Goal: Task Accomplishment & Management: Complete application form

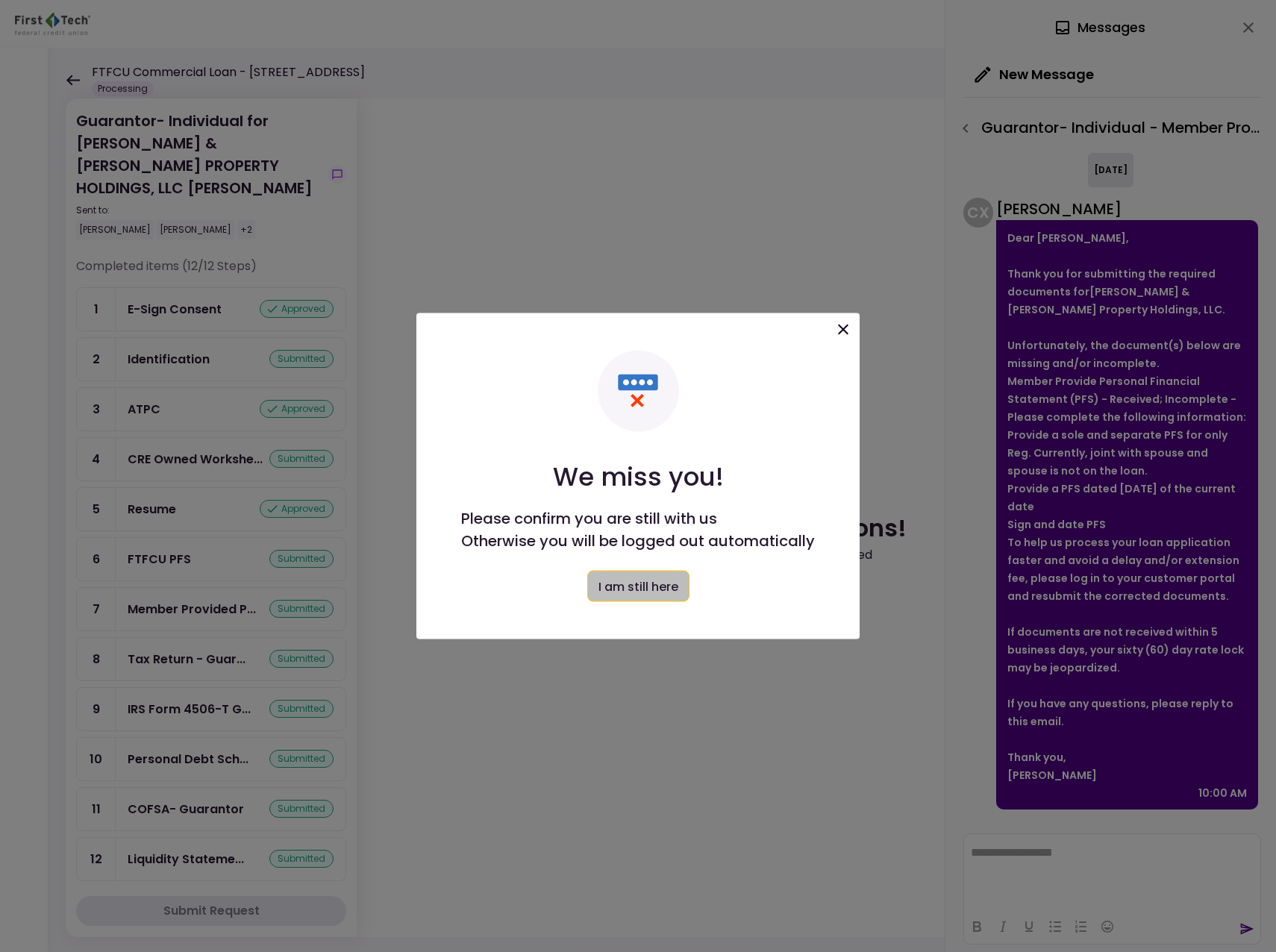
scroll to position [196, 0]
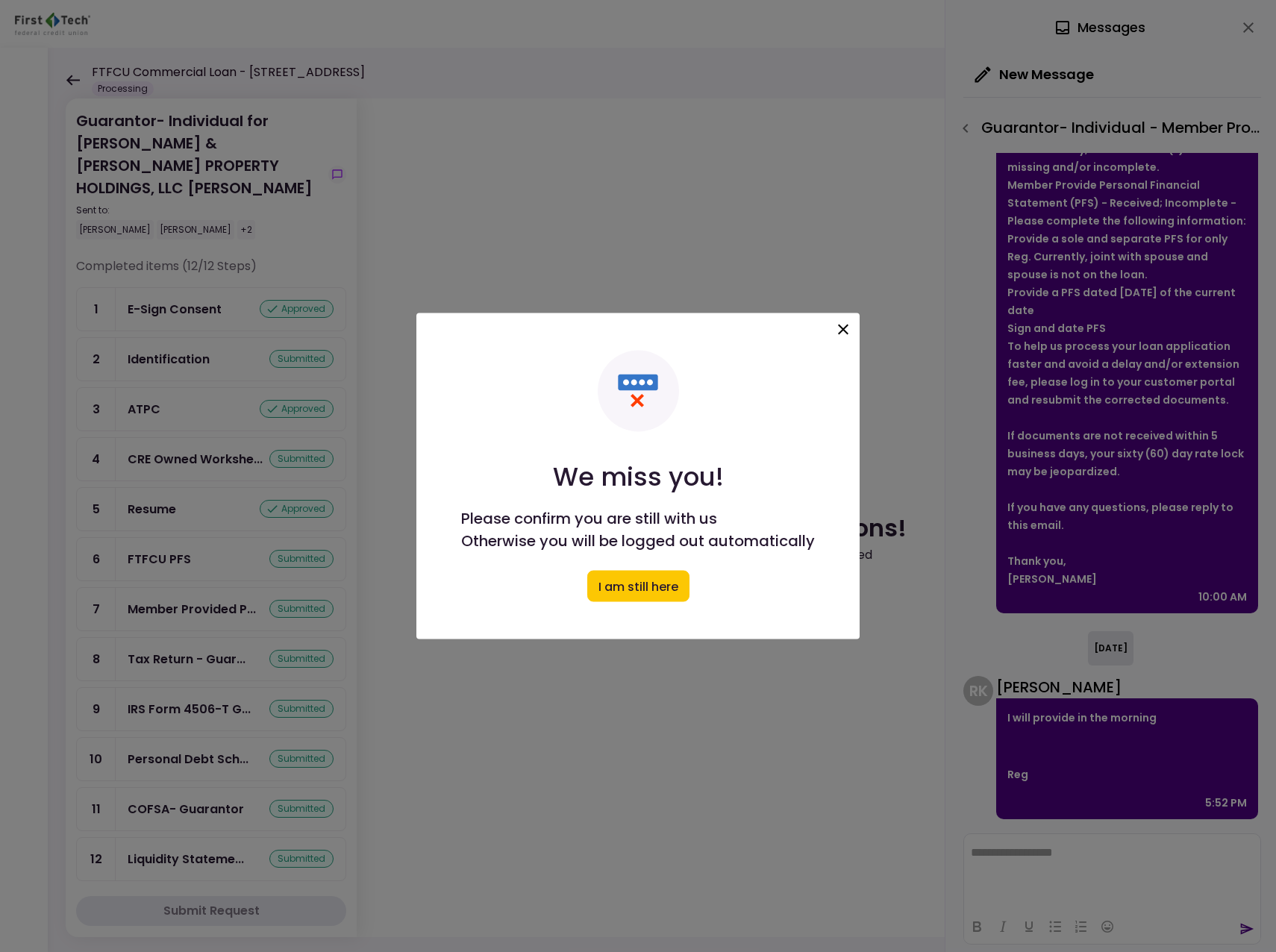
click at [839, 330] on icon at bounding box center [842, 330] width 18 height 18
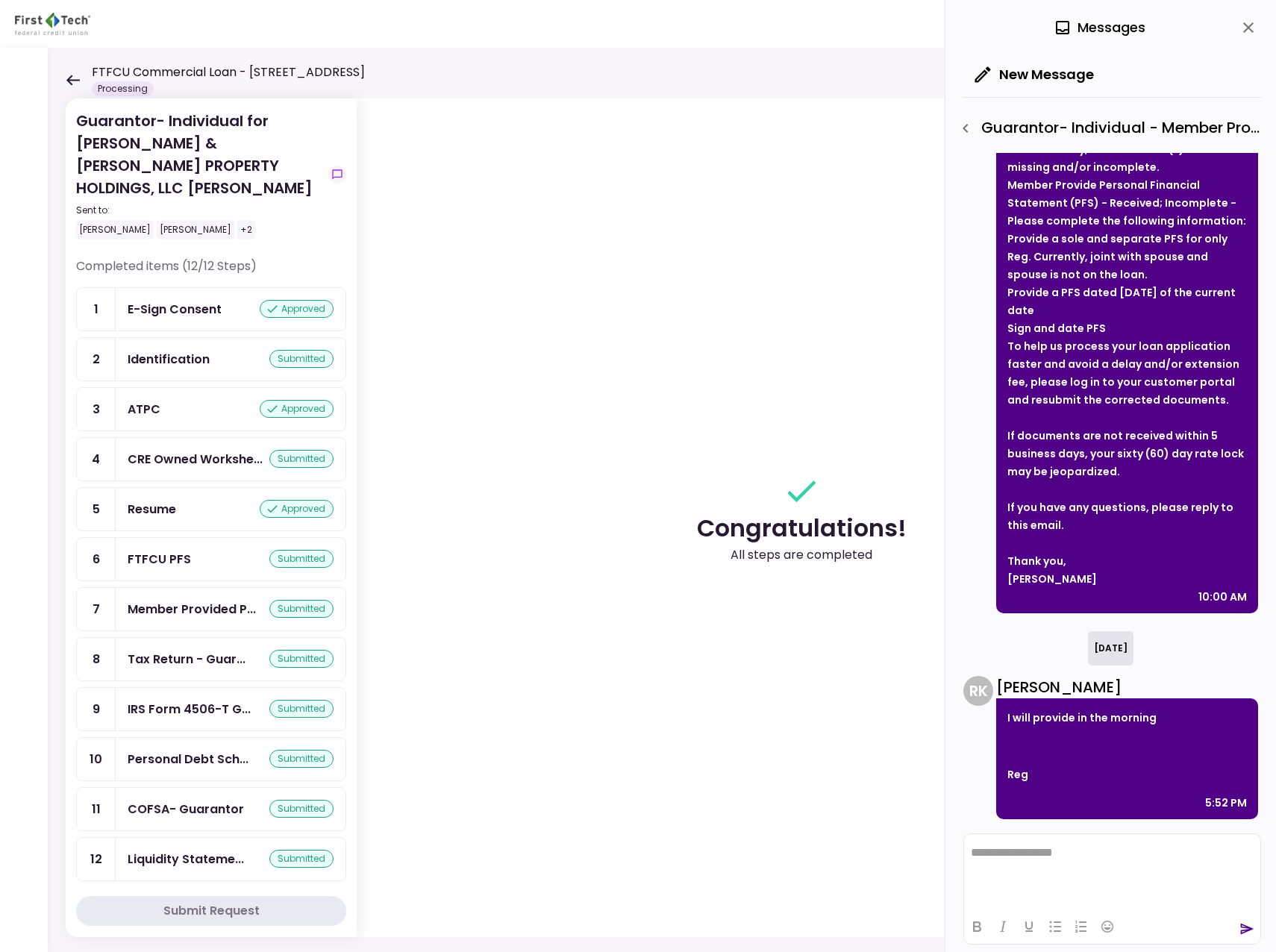
click at [76, 78] on icon at bounding box center [72, 80] width 14 height 11
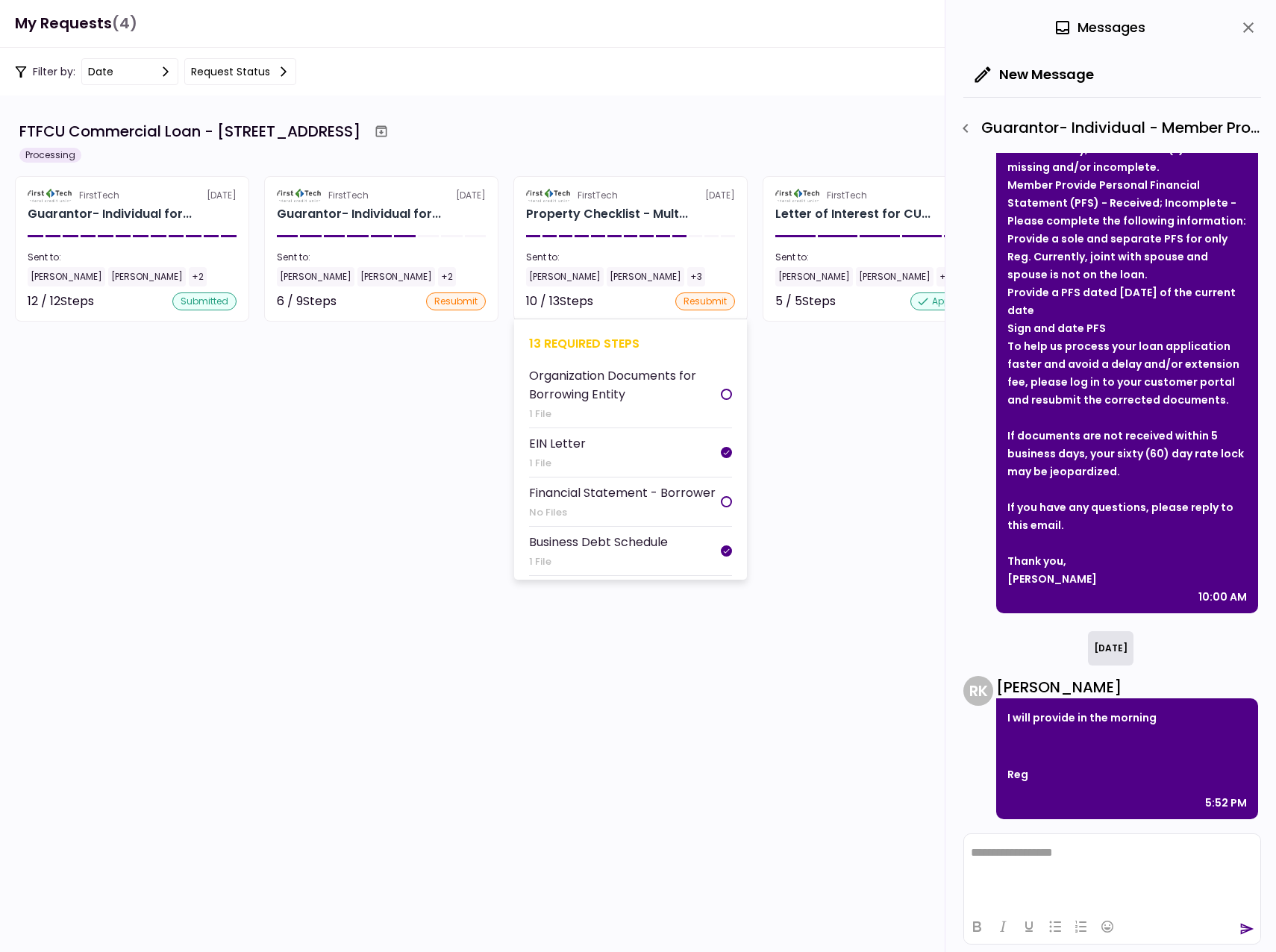
click at [549, 277] on div "[PERSON_NAME]" at bounding box center [566, 277] width 78 height 20
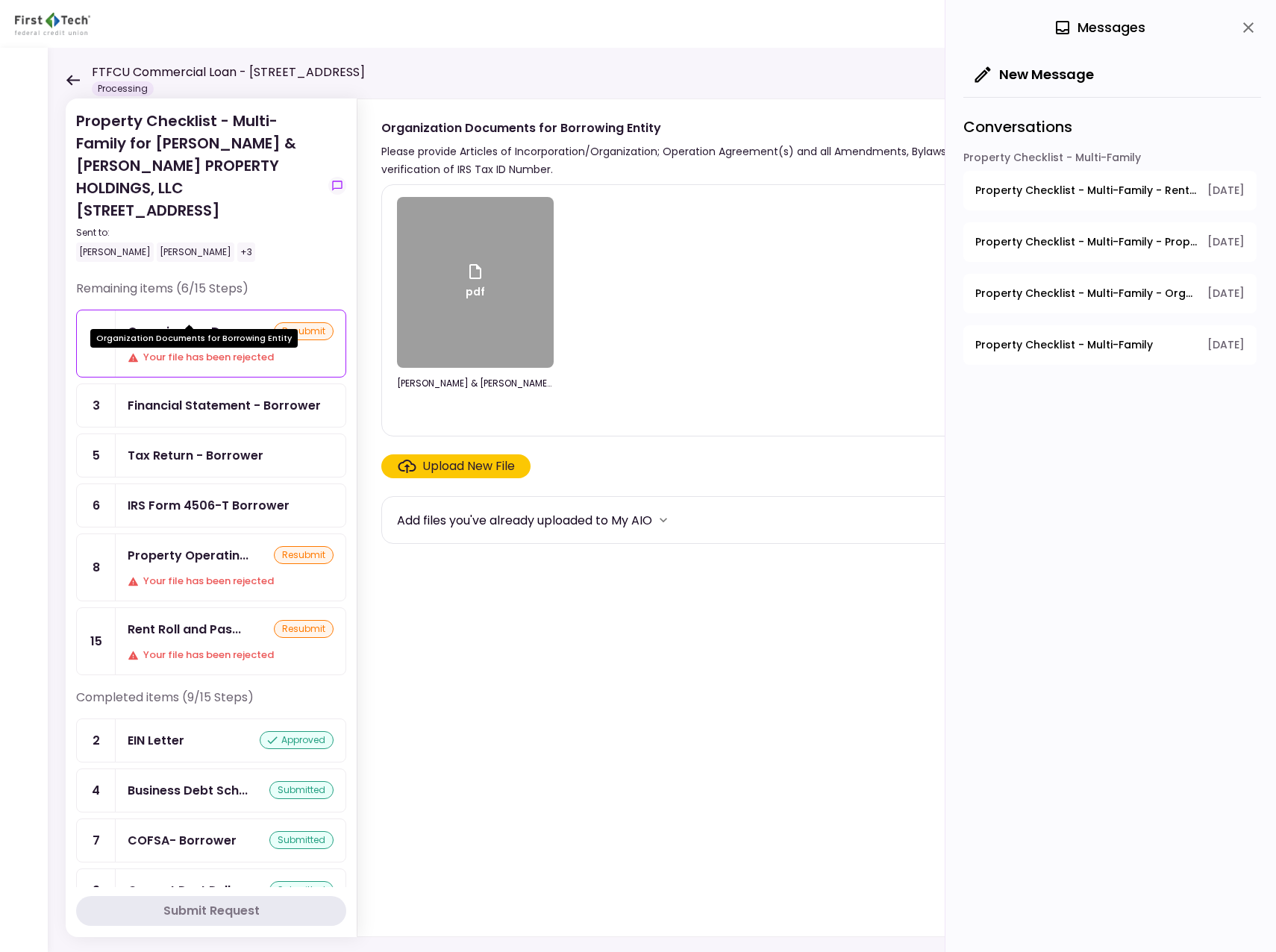
click at [189, 322] on div "Organization Docu..." at bounding box center [189, 332] width 124 height 19
click at [450, 466] on div "Upload New File" at bounding box center [469, 466] width 93 height 18
click at [0, 0] on input "Upload New File" at bounding box center [0, 0] width 0 height 0
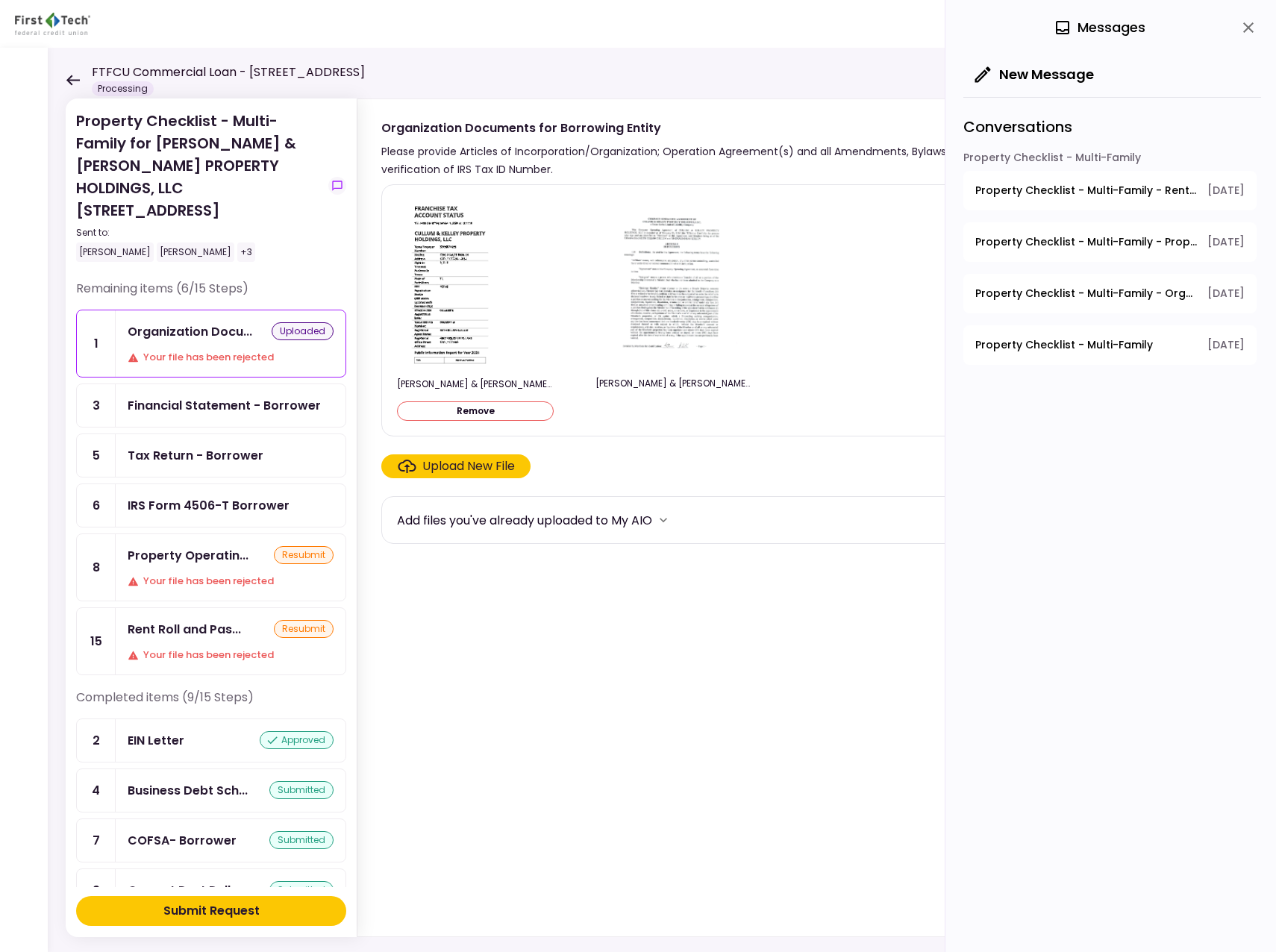
click at [224, 914] on div "Submit Request" at bounding box center [212, 911] width 97 height 18
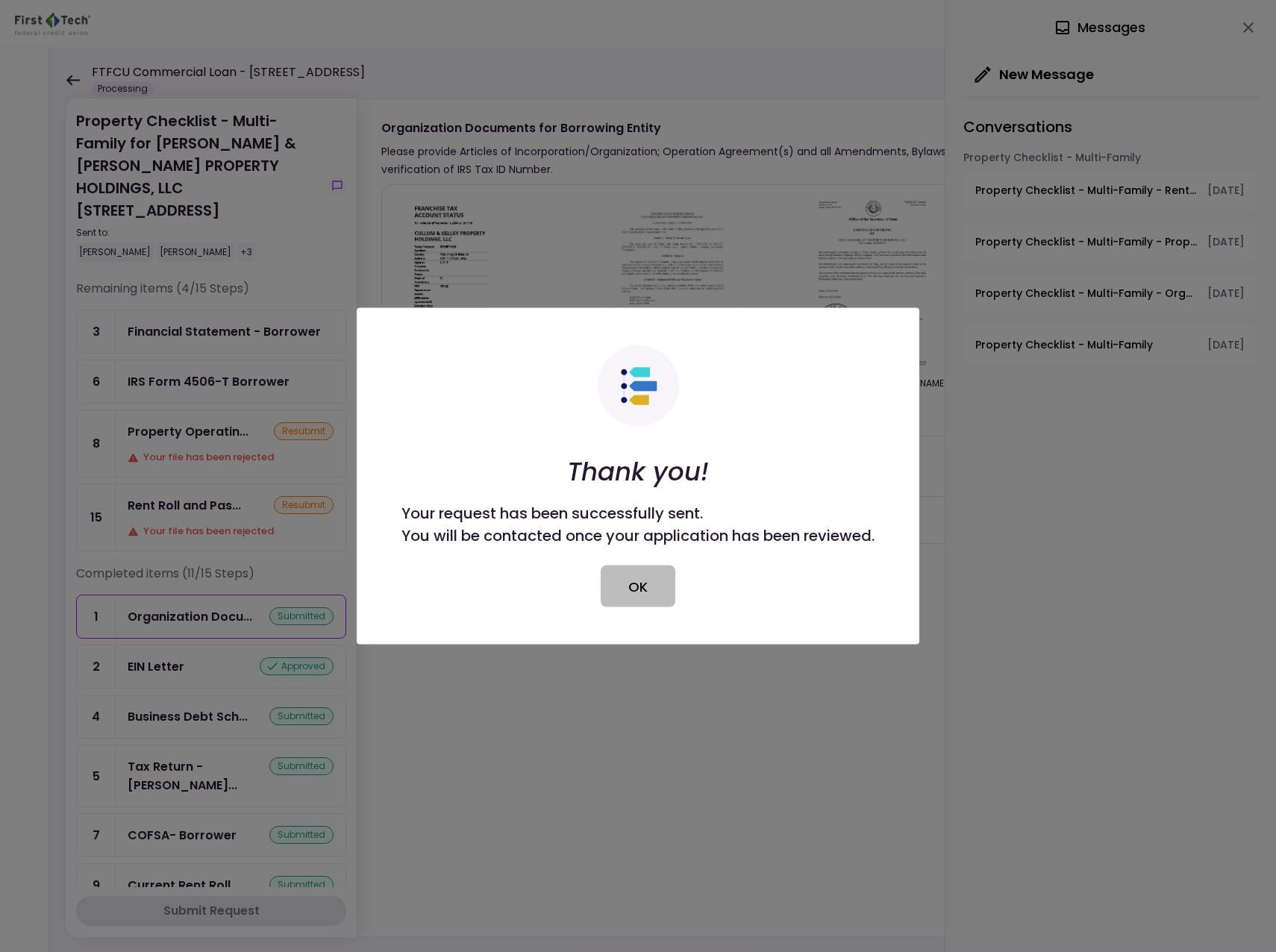
click at [645, 576] on button "OK" at bounding box center [638, 586] width 74 height 42
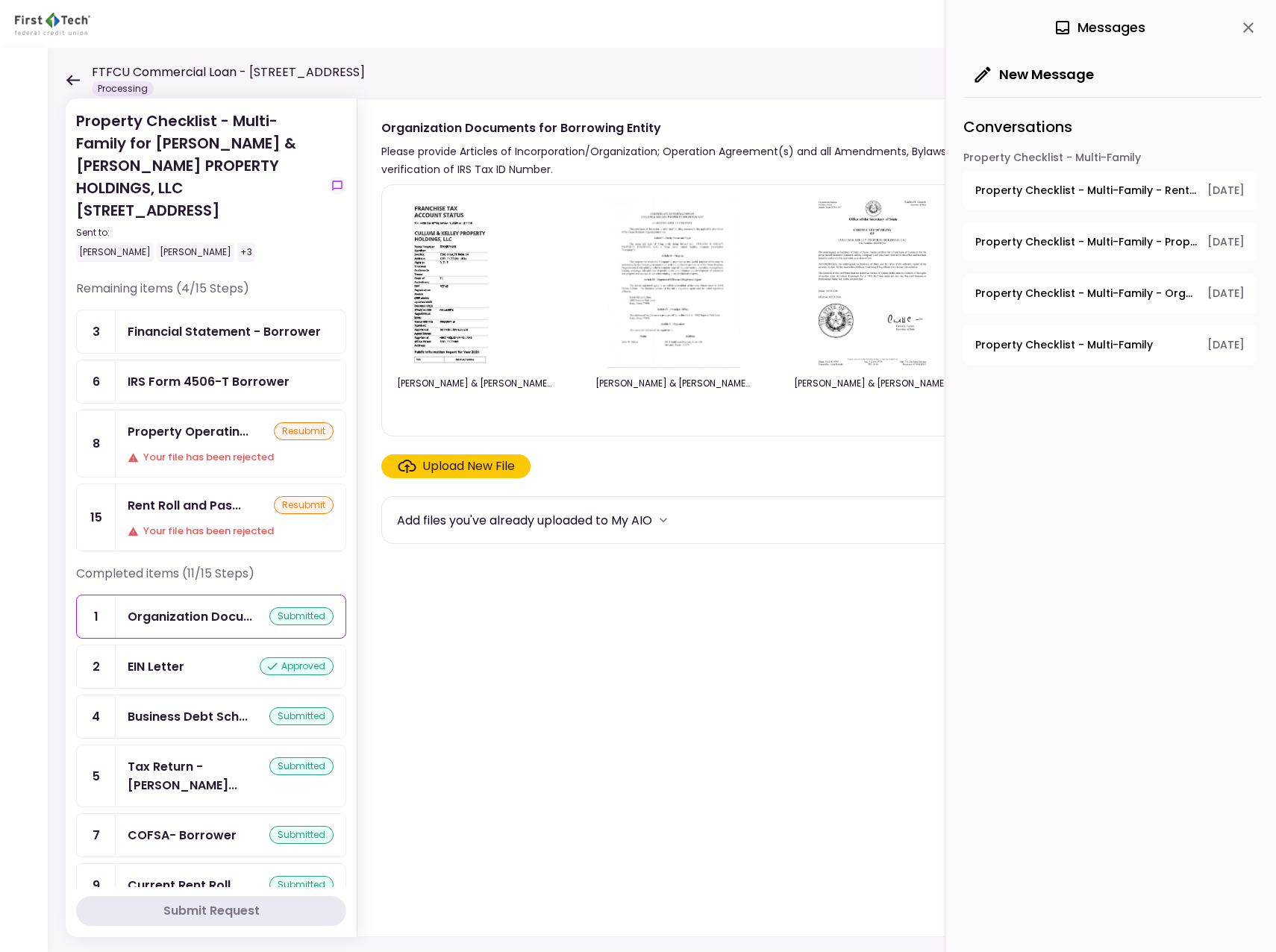
click at [1009, 651] on div "0 Messages New Message Conversations Property Checklist - Multi-Family Property…" at bounding box center [1111, 476] width 331 height 952
click at [238, 496] on div "Rent Roll and Pas..." at bounding box center [184, 505] width 113 height 19
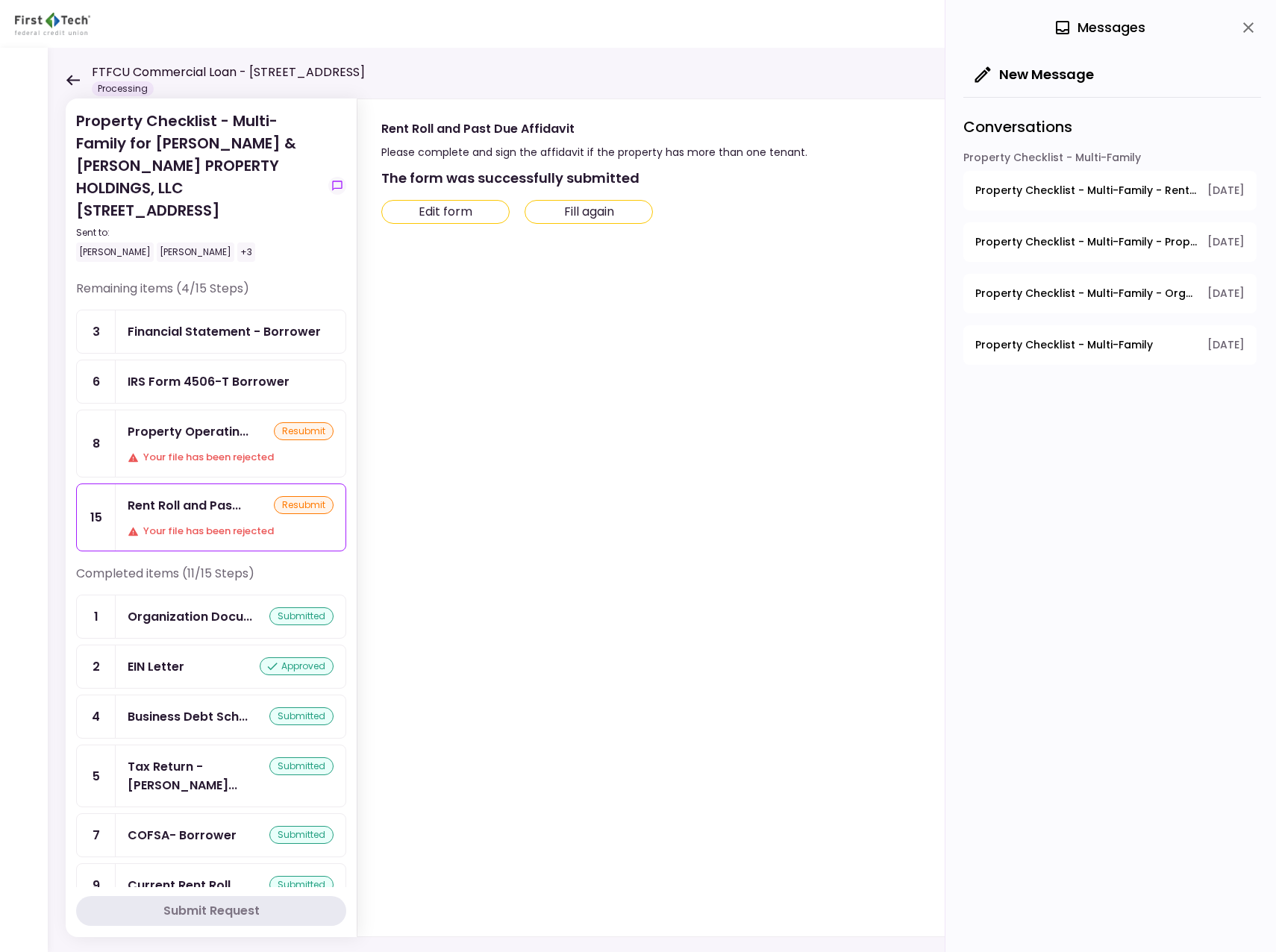
click at [454, 213] on button "Edit form" at bounding box center [446, 212] width 128 height 24
type input "***"
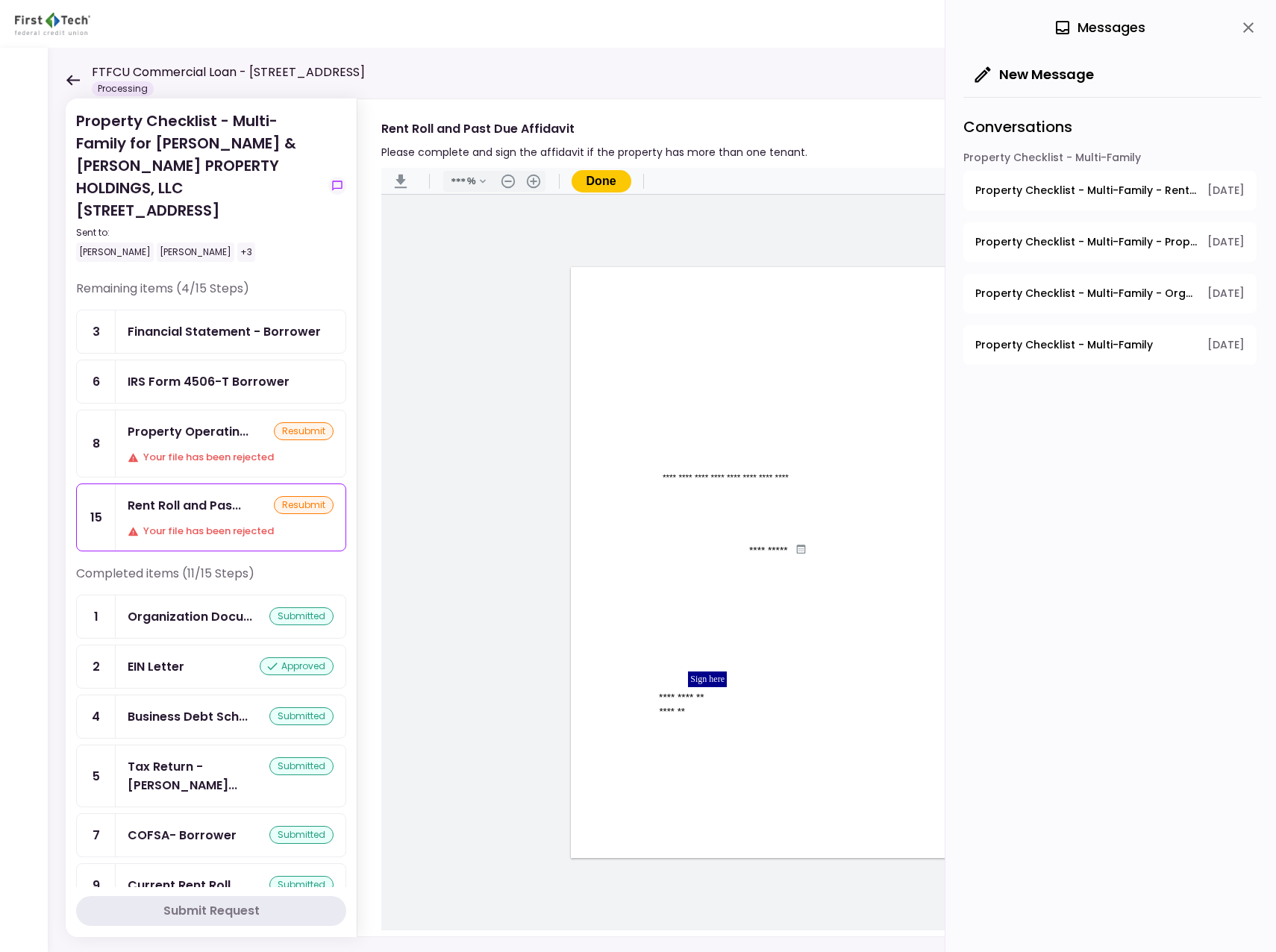
click at [209, 877] on div "Current Rent Roll" at bounding box center [178, 886] width 103 height 19
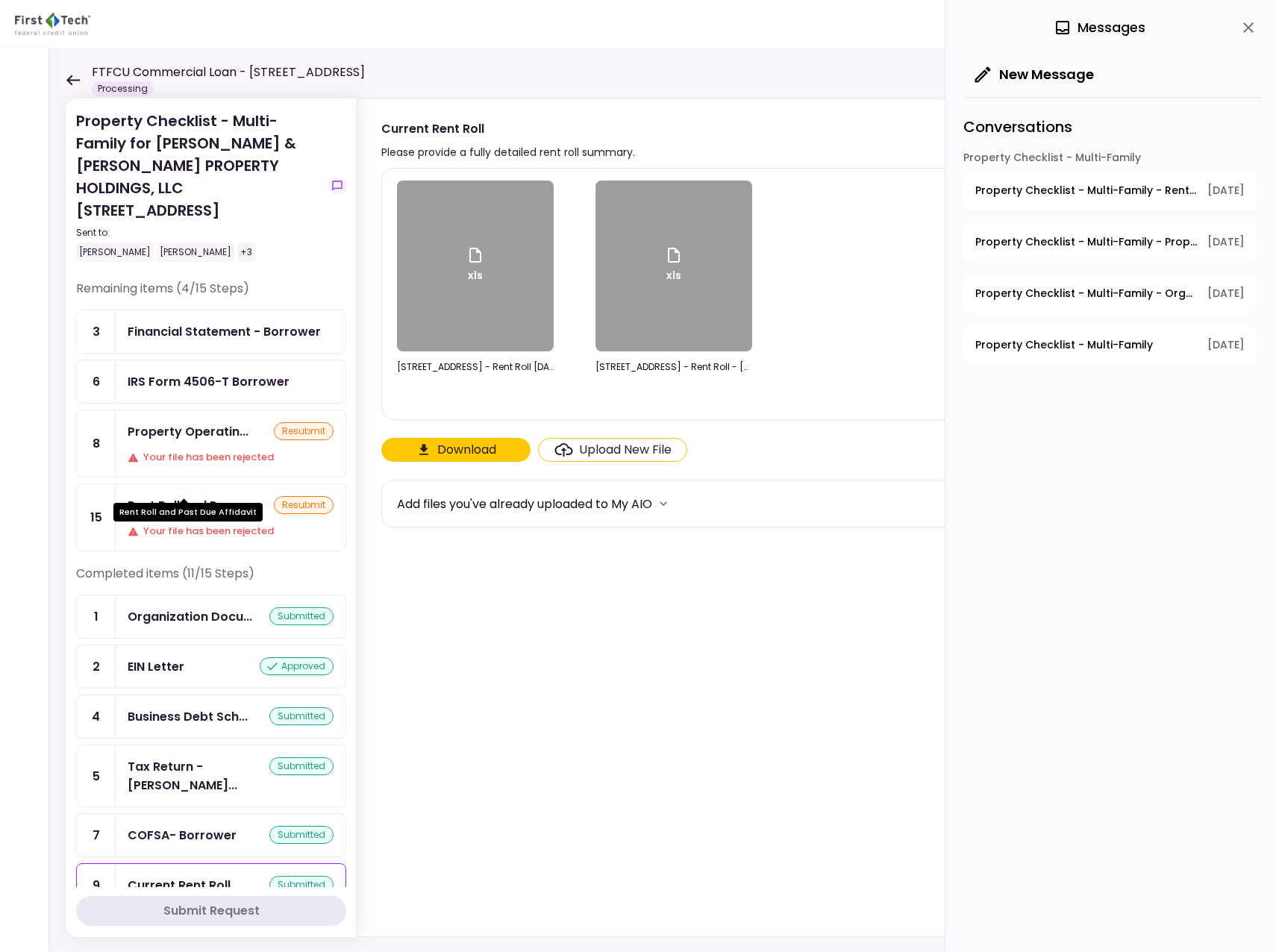
click at [203, 496] on div "Rent Roll and Pas..." at bounding box center [184, 505] width 113 height 19
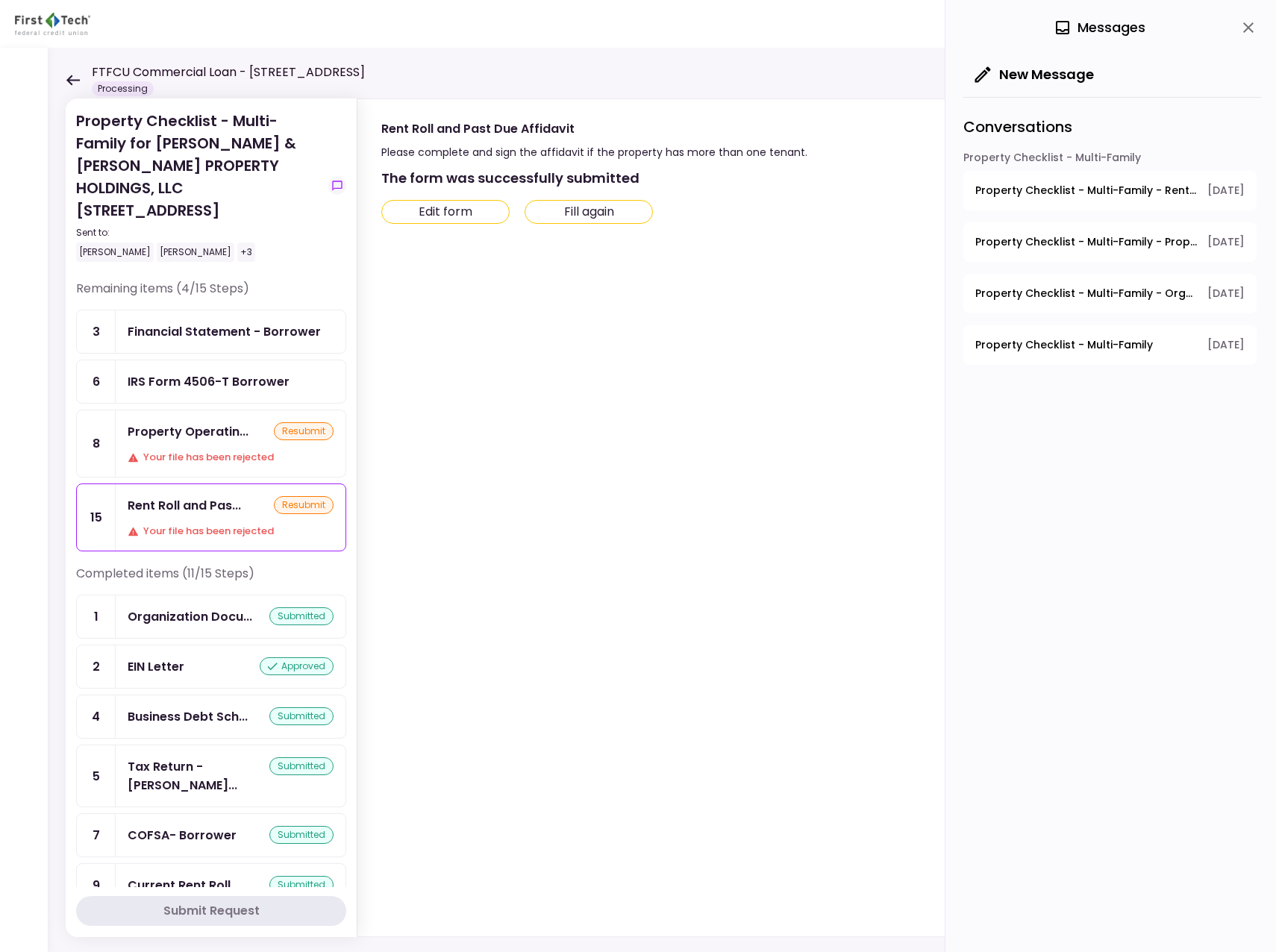
click at [458, 210] on button "Edit form" at bounding box center [446, 212] width 128 height 24
type input "***"
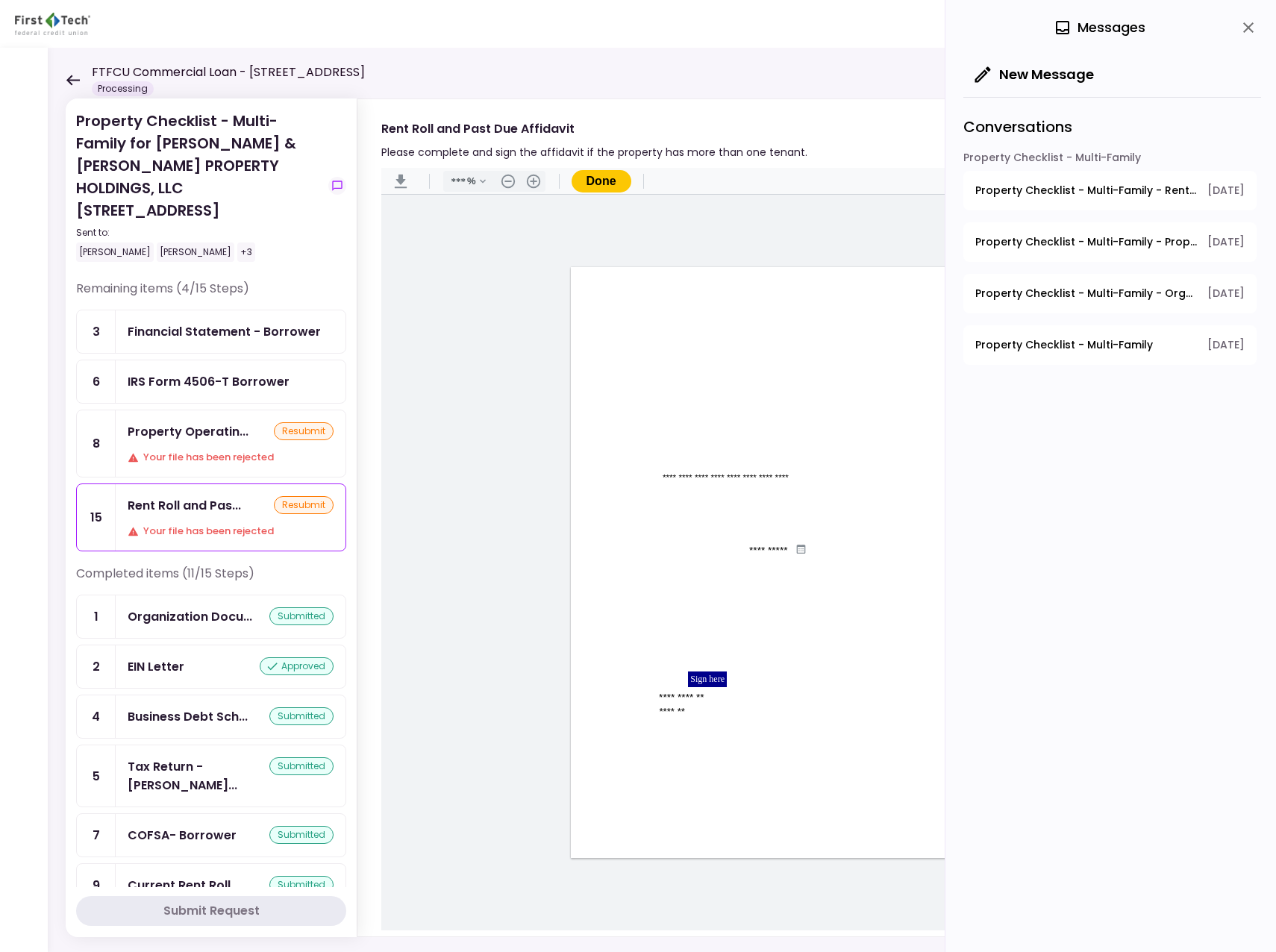
click at [196, 423] on div "Property Operatin..." at bounding box center [188, 432] width 121 height 19
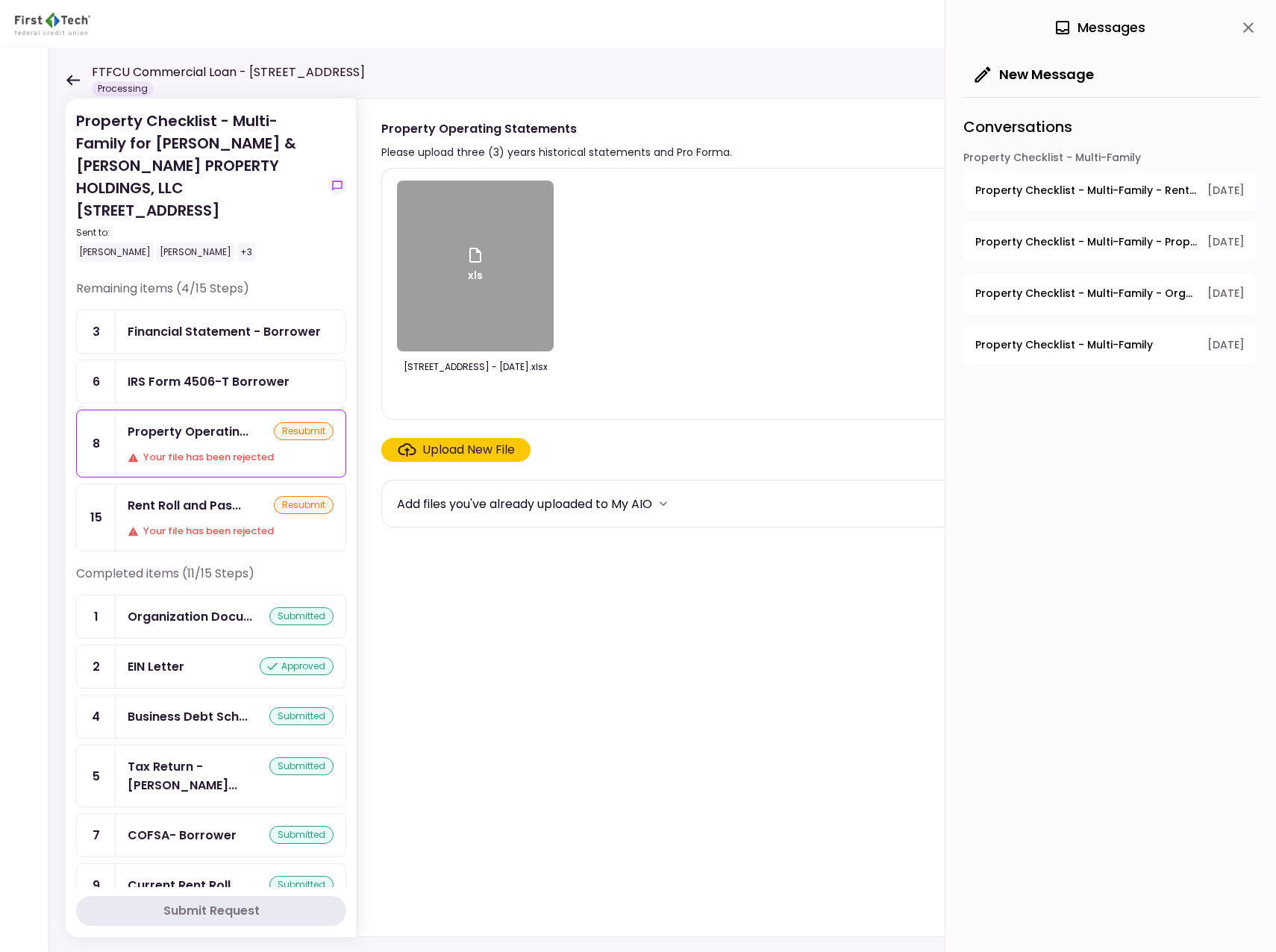
click at [1090, 187] on span "Property Checklist - Multi-Family - Rent Roll and Past Due Affidavit" at bounding box center [1086, 190] width 222 height 16
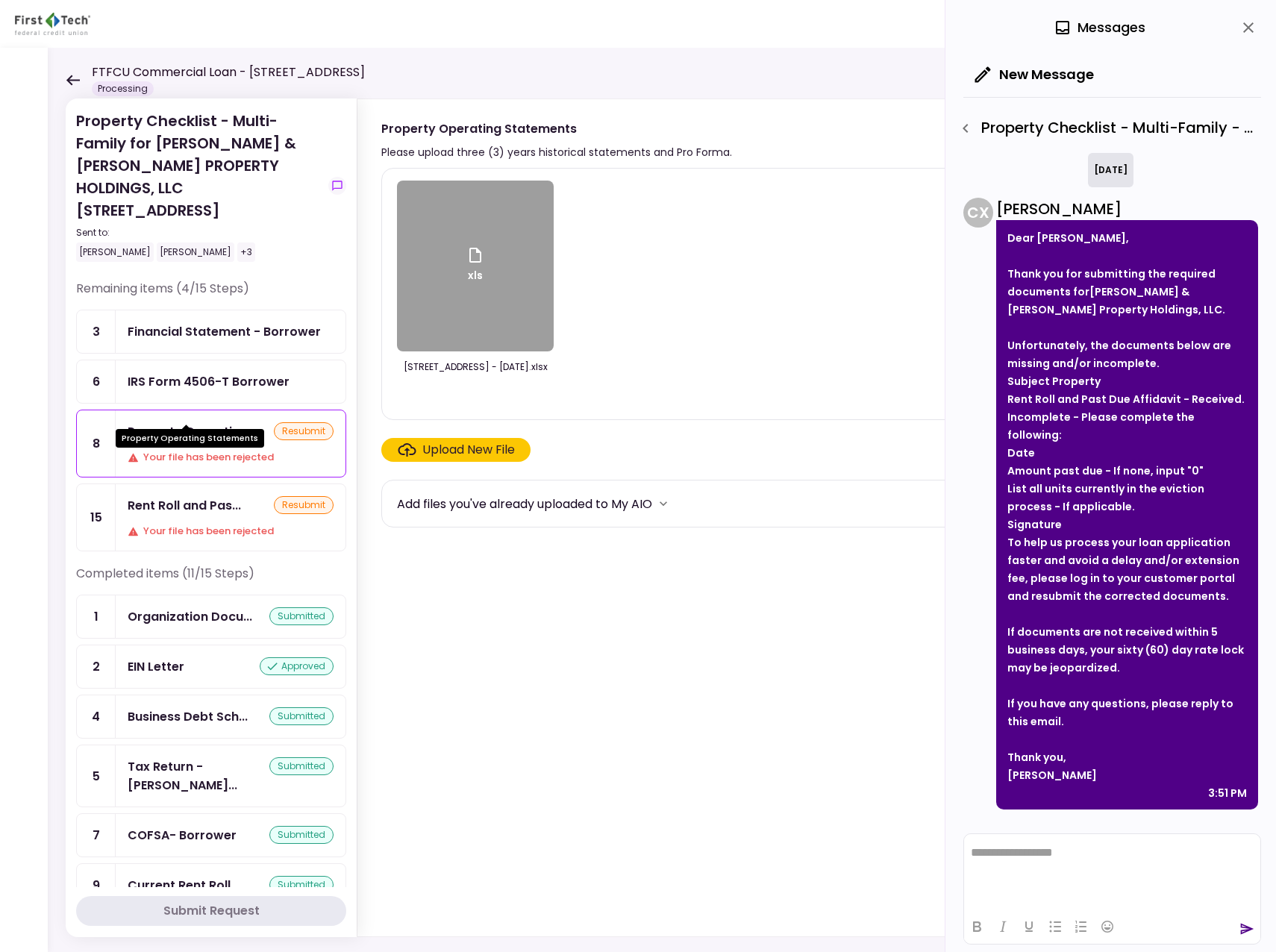
click at [200, 423] on div "Property Operatin..." at bounding box center [188, 432] width 121 height 19
click at [449, 445] on div "Upload New File" at bounding box center [469, 450] width 93 height 18
click at [0, 0] on input "Upload New File" at bounding box center [0, 0] width 0 height 0
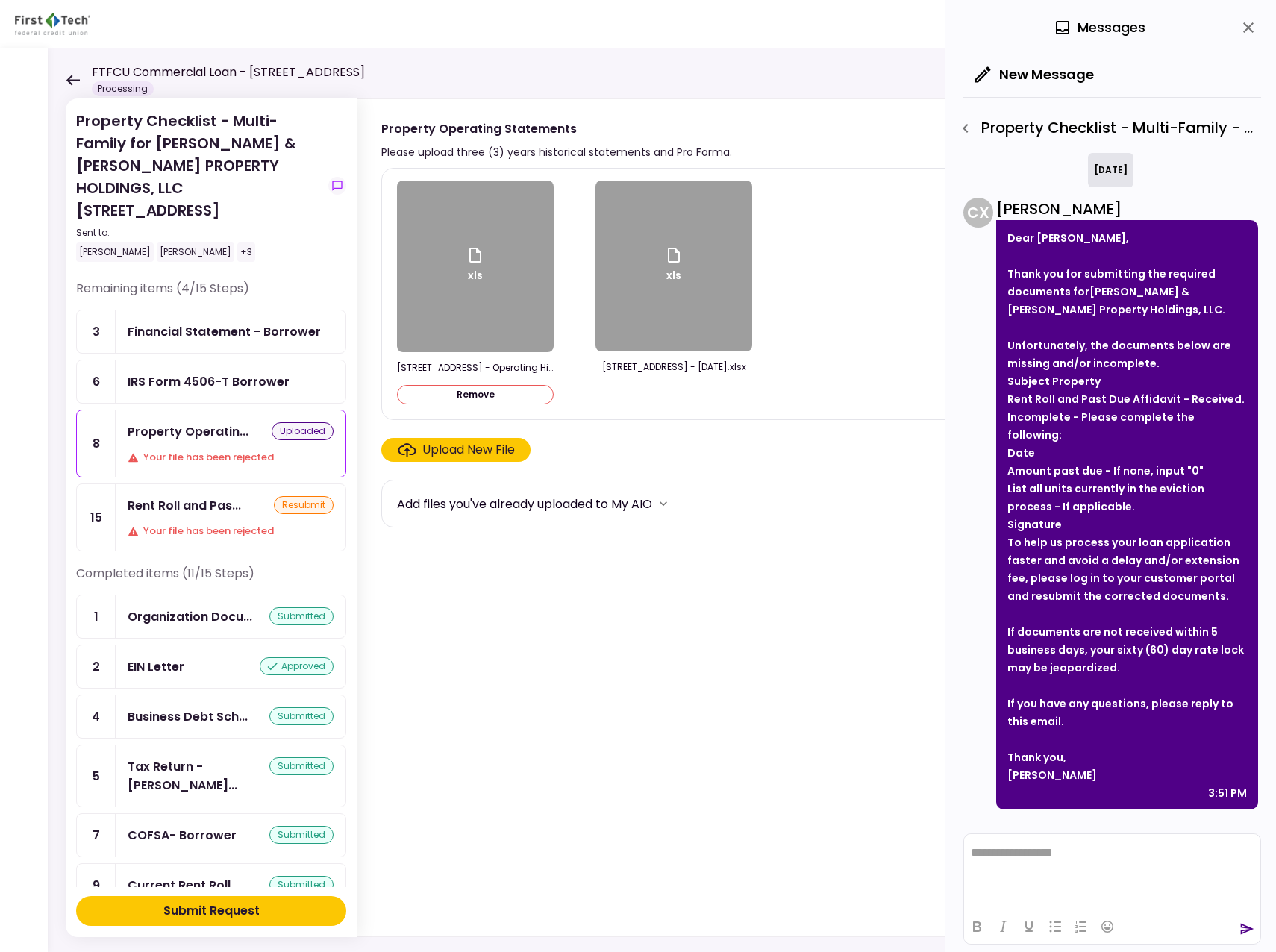
click at [211, 906] on div "Submit Request" at bounding box center [212, 911] width 97 height 18
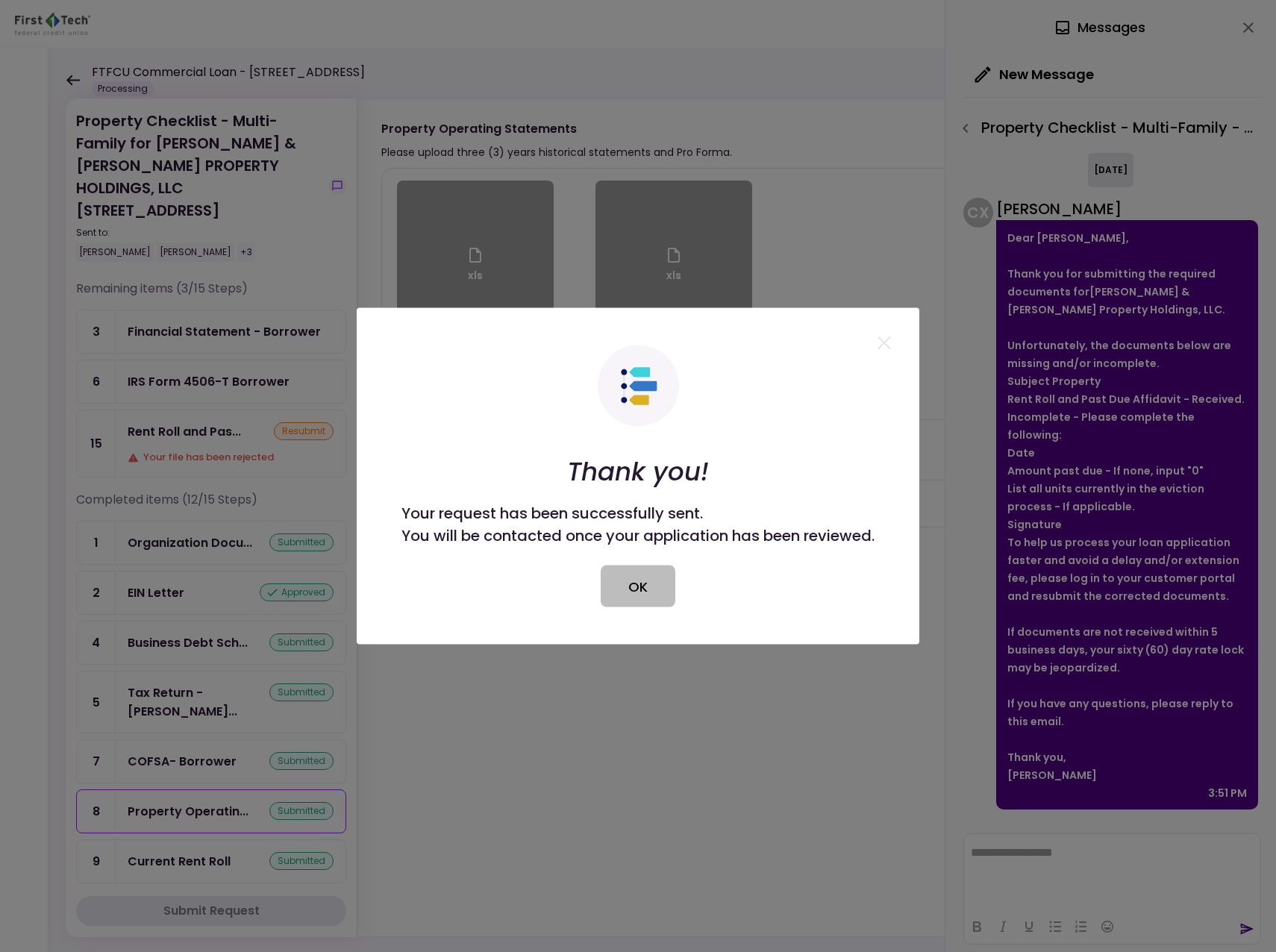
click at [626, 580] on button "OK" at bounding box center [638, 586] width 74 height 42
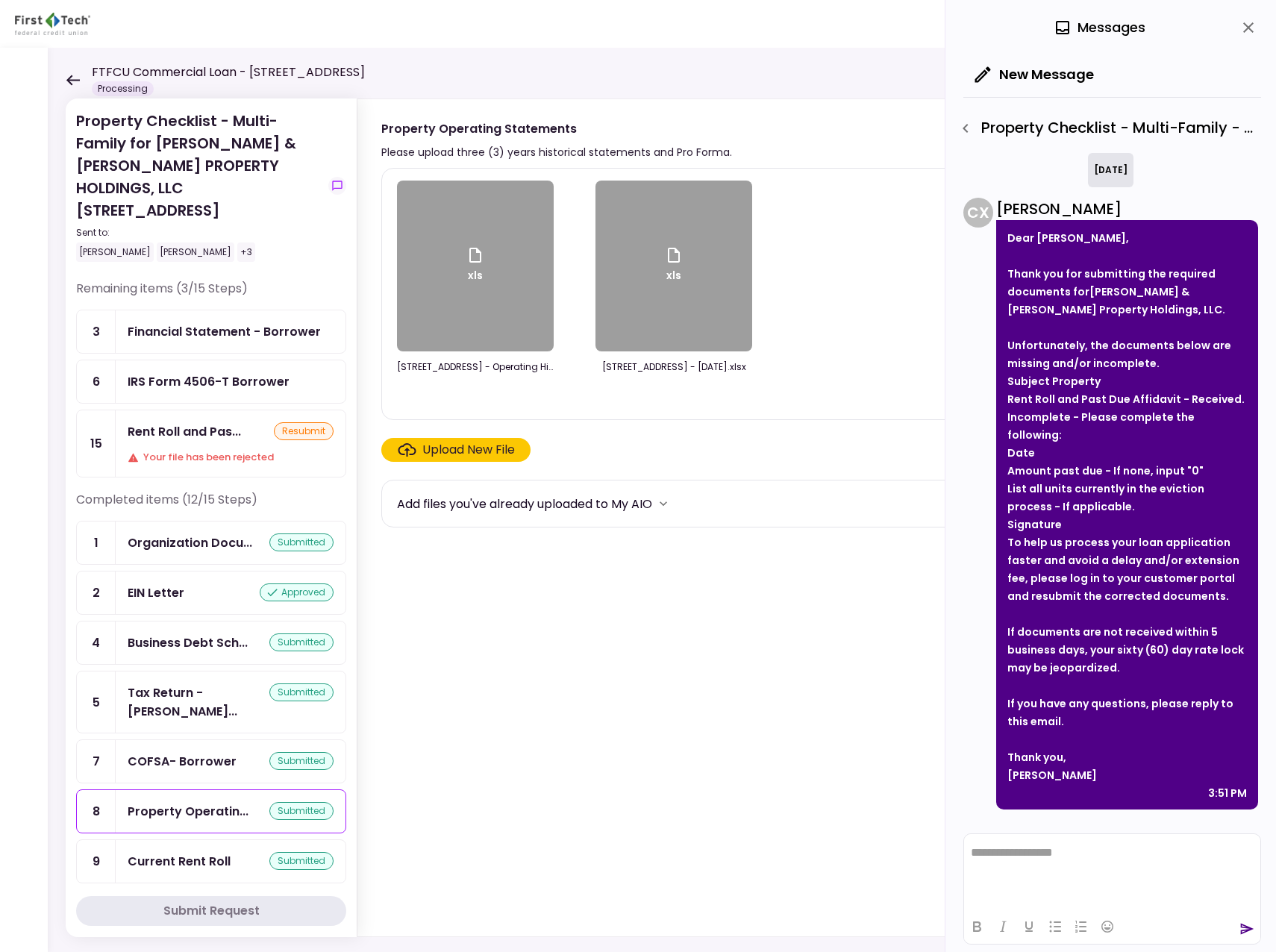
click at [223, 322] on div "Financial Statement - Borrower" at bounding box center [224, 332] width 193 height 19
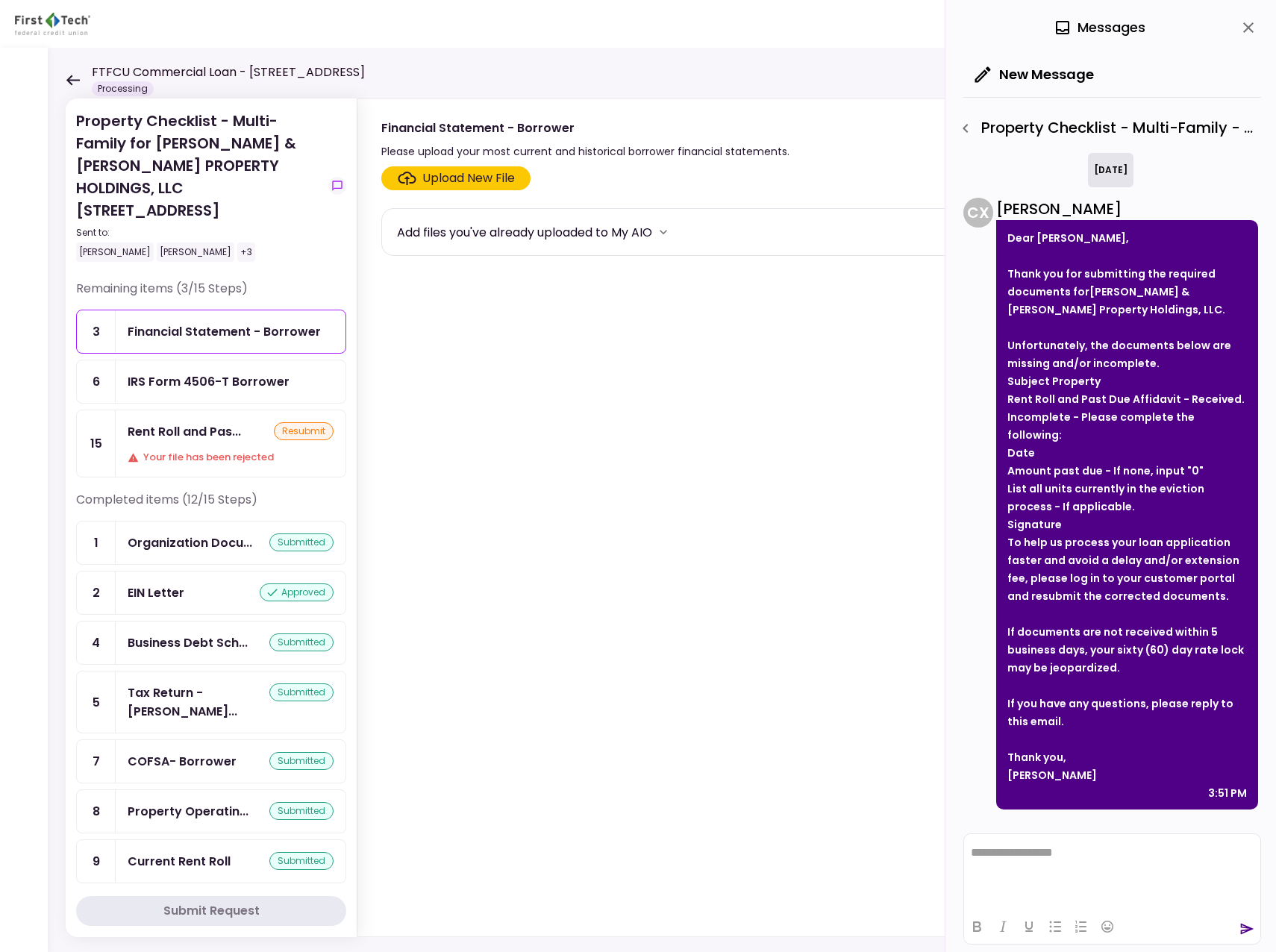
click at [652, 561] on section "Upload New File Add files you've already uploaded to My AIO" at bounding box center [801, 548] width 840 height 764
click at [65, 77] on div "Property Checklist - Multi-Family for [PERSON_NAME] & [PERSON_NAME] PROPERTY HO…" at bounding box center [661, 500] width 1229 height 905
click at [74, 78] on icon at bounding box center [72, 80] width 14 height 11
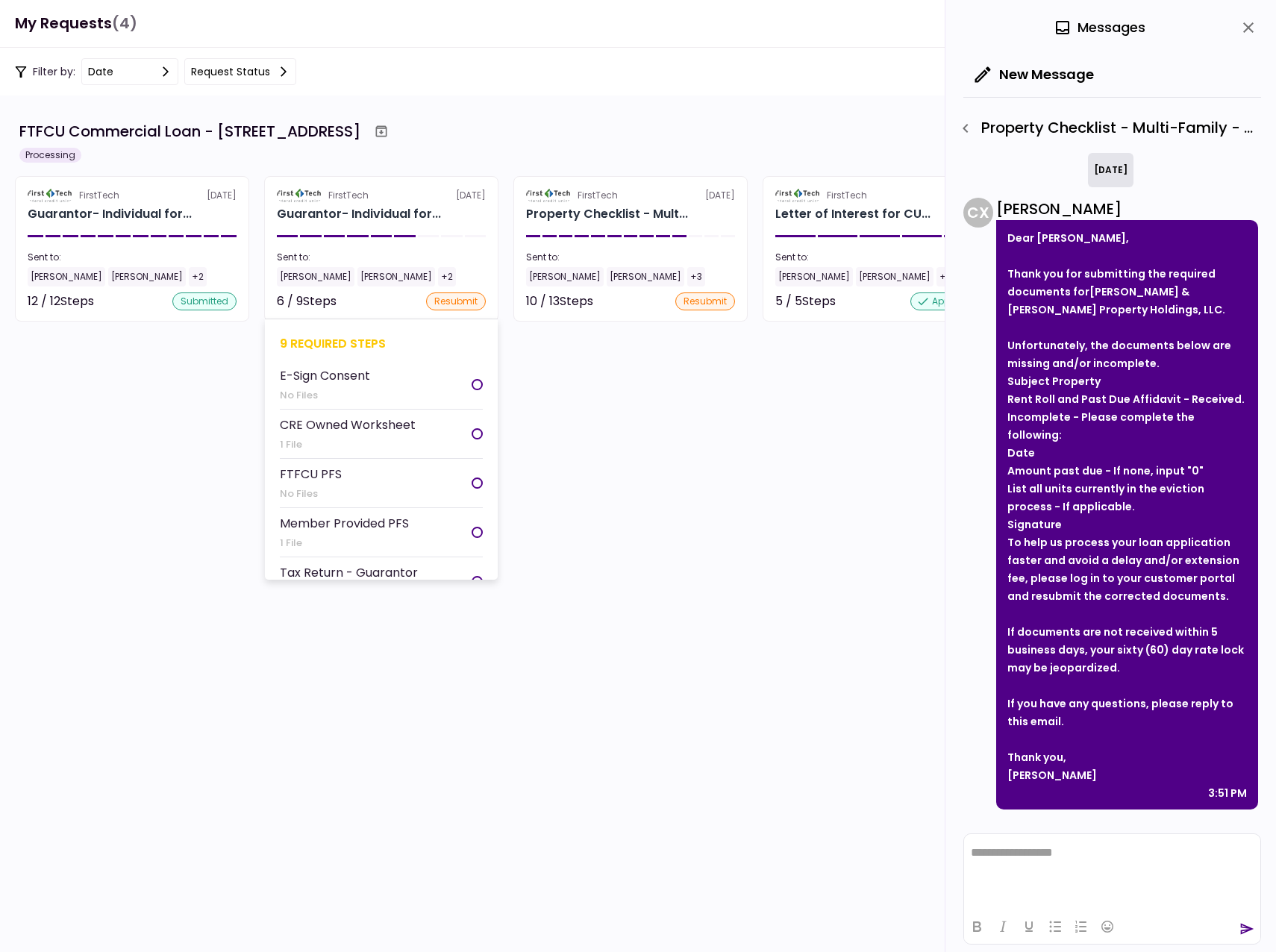
click at [309, 276] on div "[PERSON_NAME]" at bounding box center [316, 277] width 78 height 20
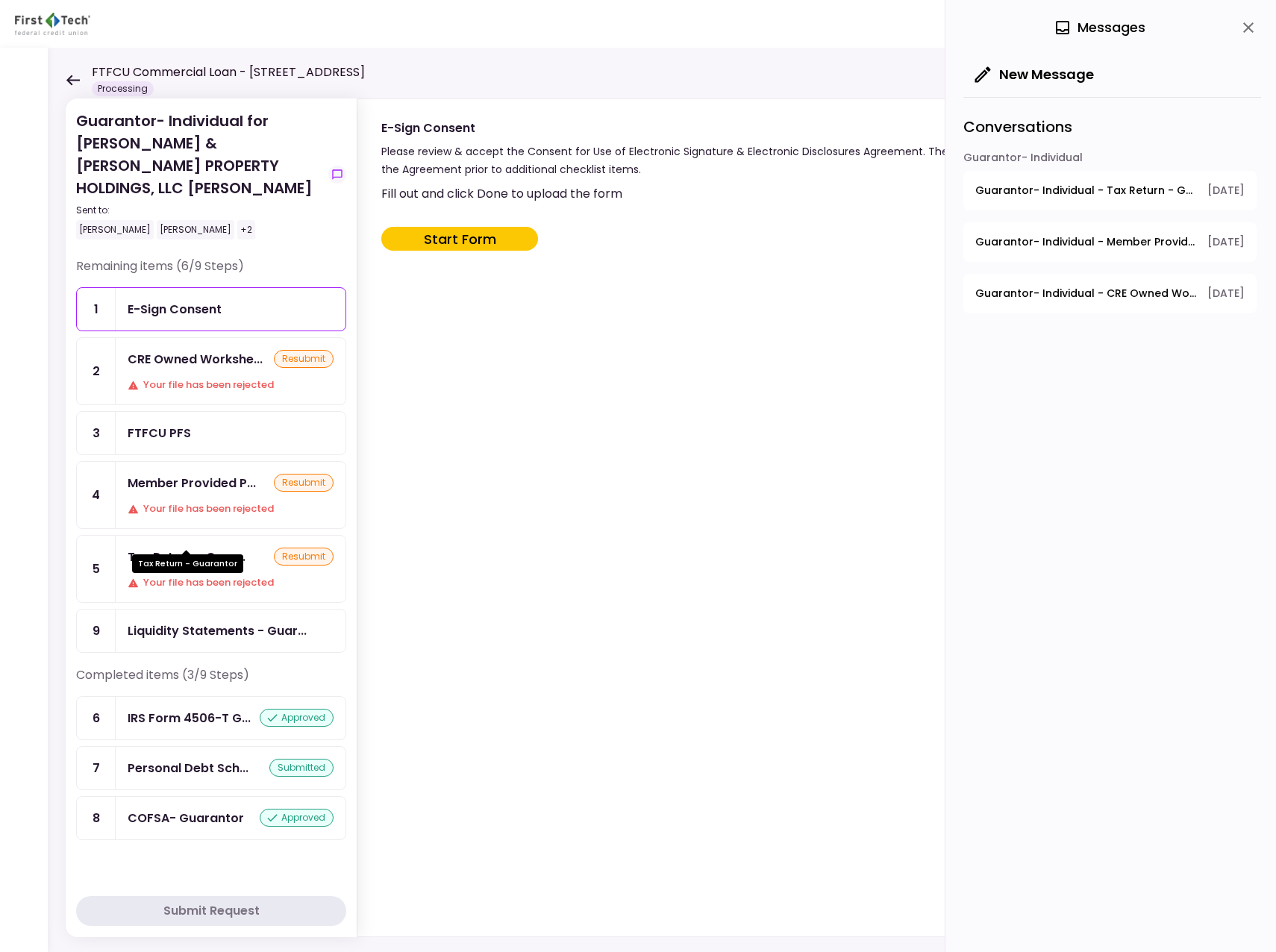
click at [203, 548] on div "Tax Return - Guar..." at bounding box center [186, 557] width 118 height 19
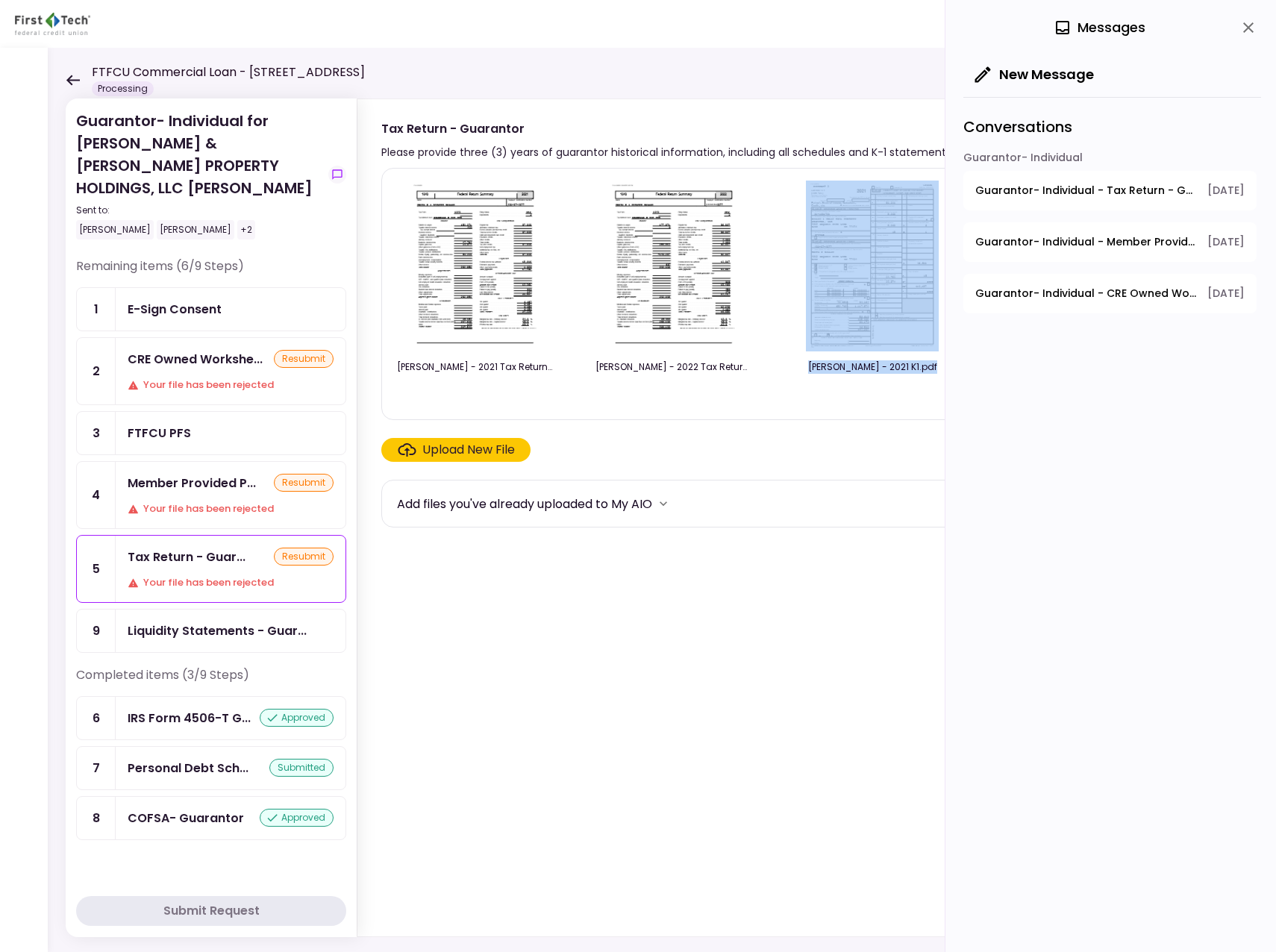
drag, startPoint x: 732, startPoint y: 406, endPoint x: 794, endPoint y: 401, distance: 62.2
click at [794, 401] on div "[PERSON_NAME] - 2021 Tax Return.pdf [PERSON_NAME] - 2022 Tax Return.pdf [PERSON…" at bounding box center [824, 293] width 853 height 227
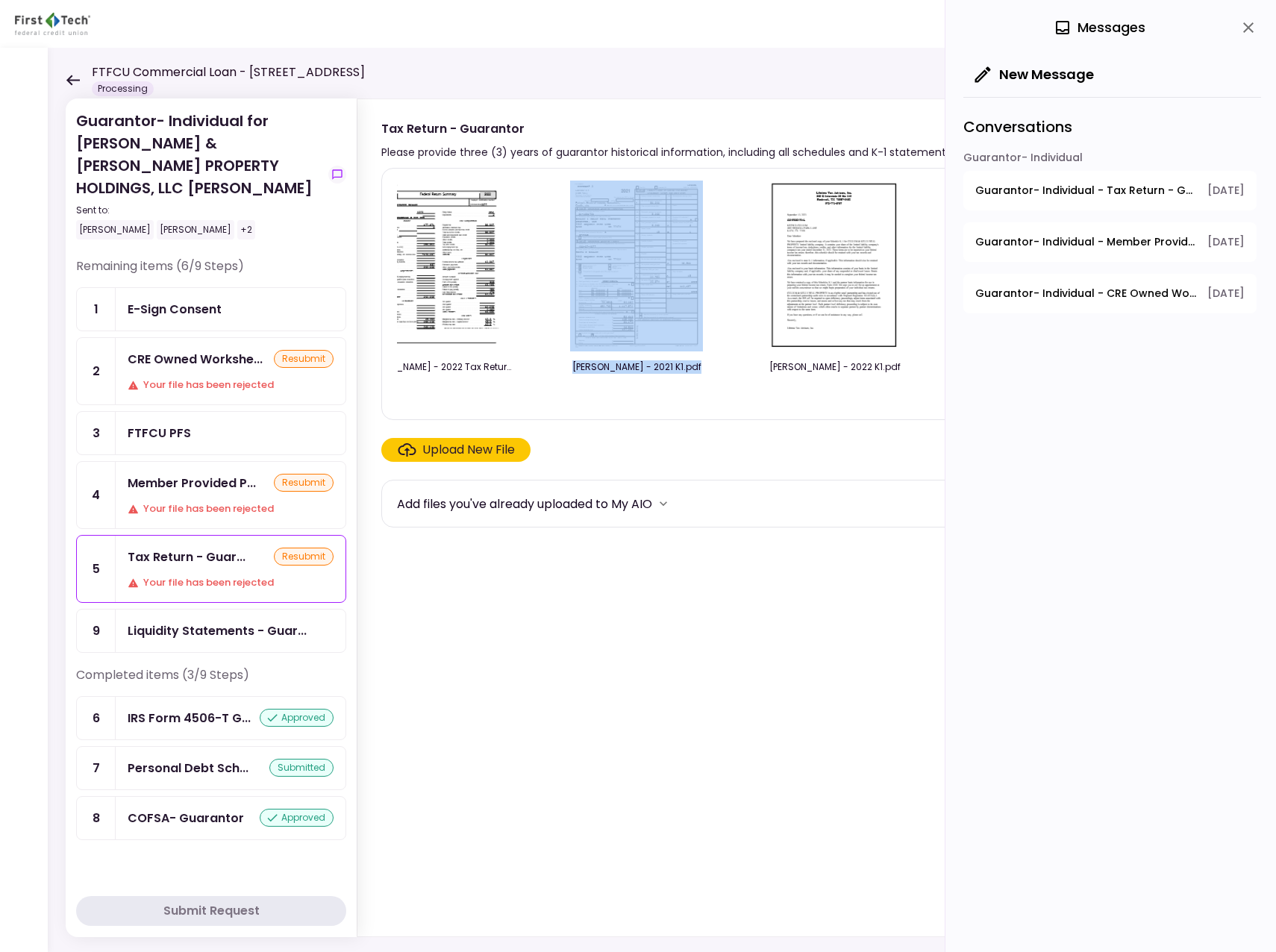
scroll to position [0, 298]
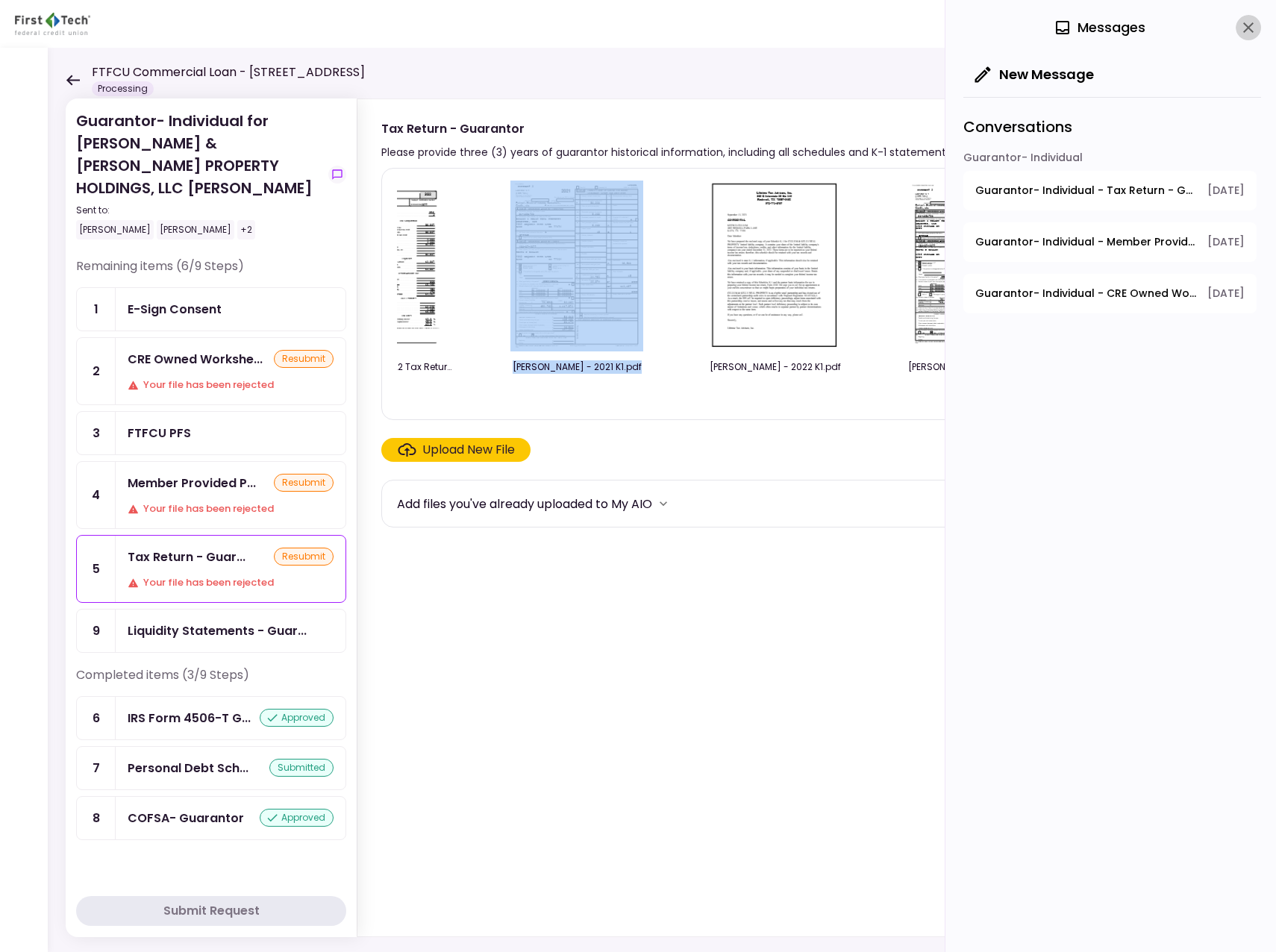
click at [1248, 29] on icon "close" at bounding box center [1248, 27] width 10 height 10
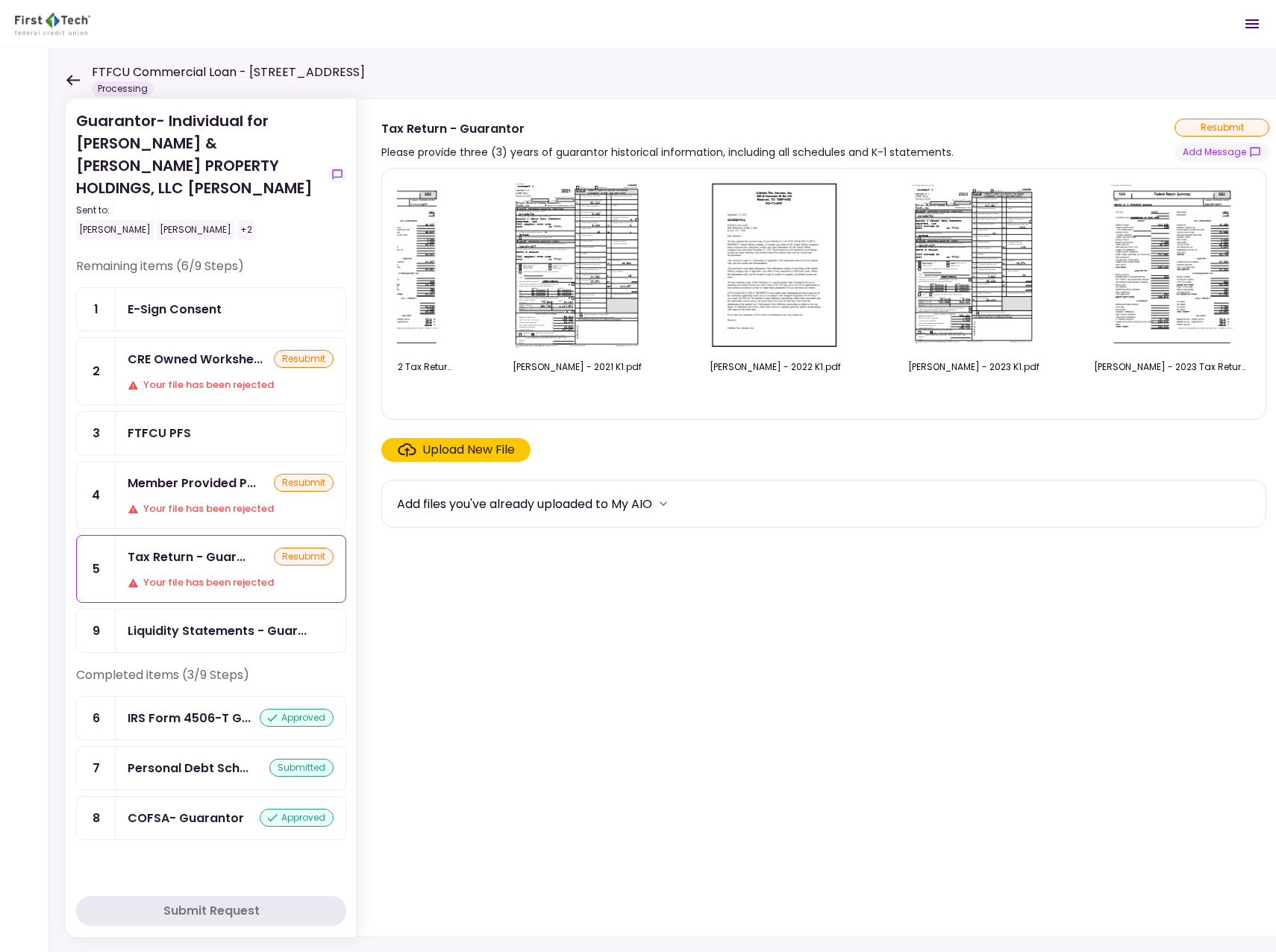
drag, startPoint x: 1091, startPoint y: 406, endPoint x: 1168, endPoint y: 405, distance: 77.0
click at [1168, 405] on div "[PERSON_NAME] - 2021 Tax Return.pdf [PERSON_NAME] - 2022 Tax Return.pdf [PERSON…" at bounding box center [824, 293] width 853 height 227
